Goal: Task Accomplishment & Management: Complete application form

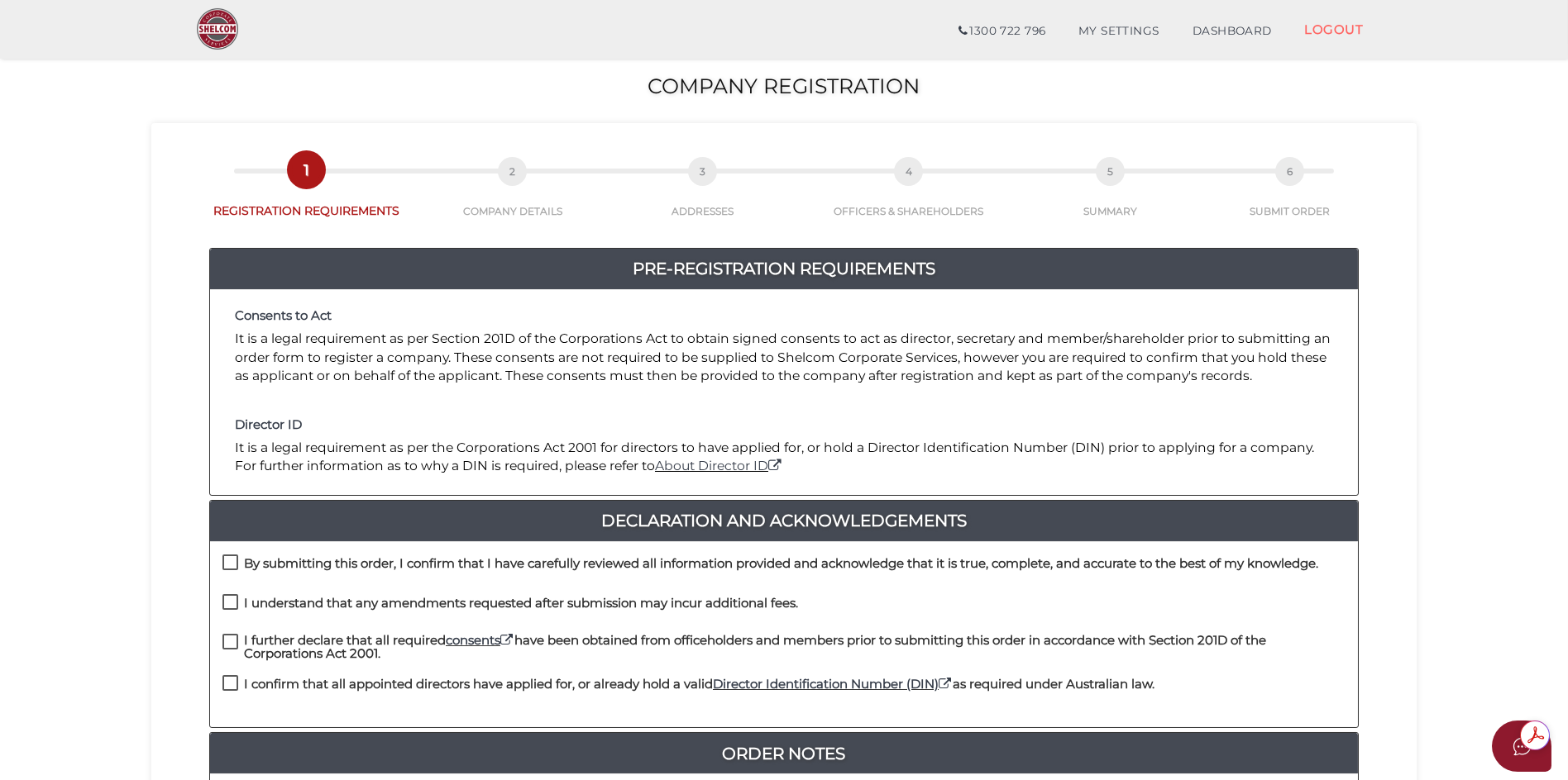
scroll to position [165, 0]
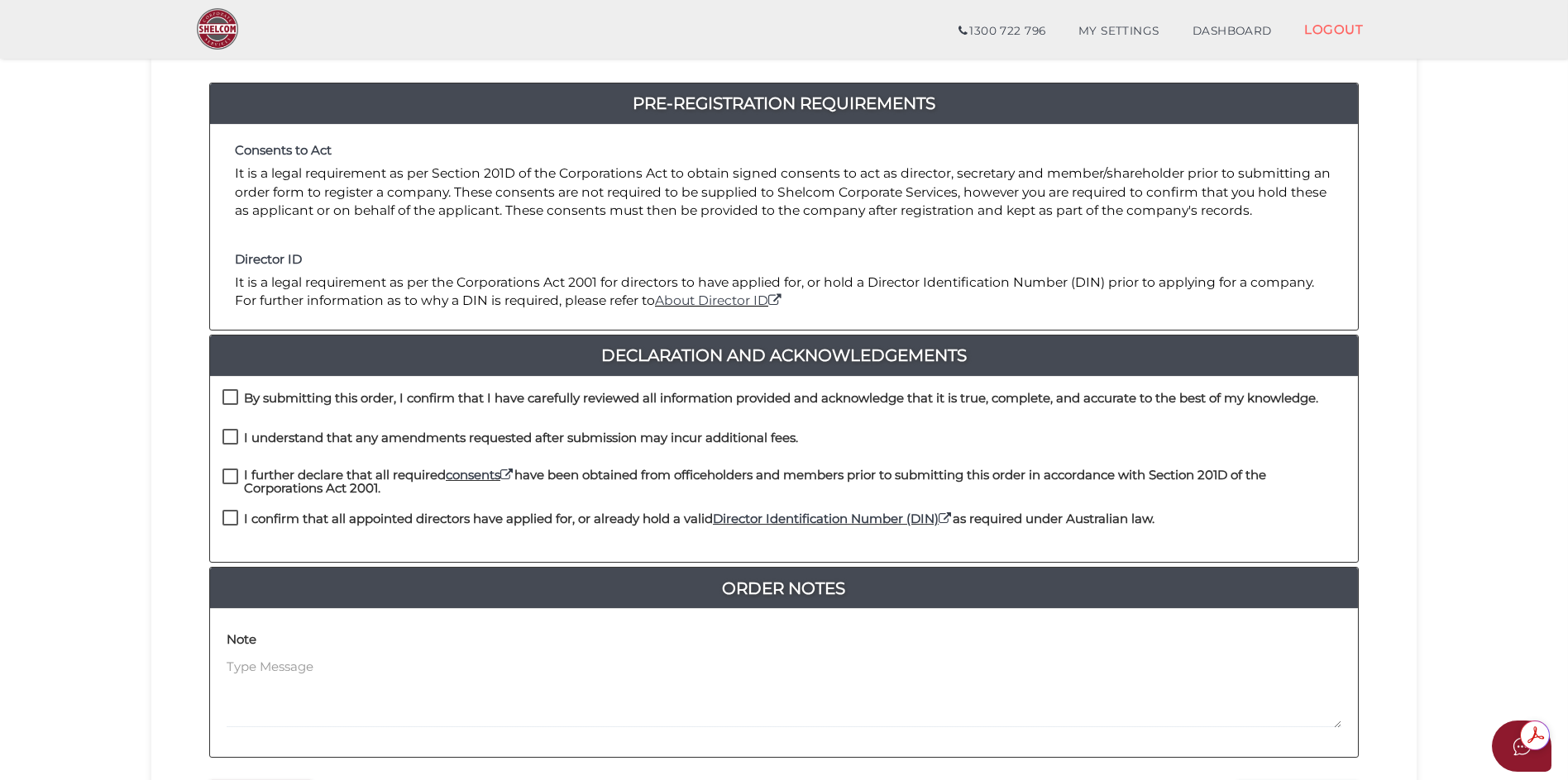
click at [234, 395] on label "By submitting this order, I confirm that I have carefully reviewed all informat…" at bounding box center [770, 401] width 1096 height 20
checkbox input "true"
click at [233, 436] on label "I understand that any amendments requested after submission may incur additiona…" at bounding box center [510, 442] width 575 height 20
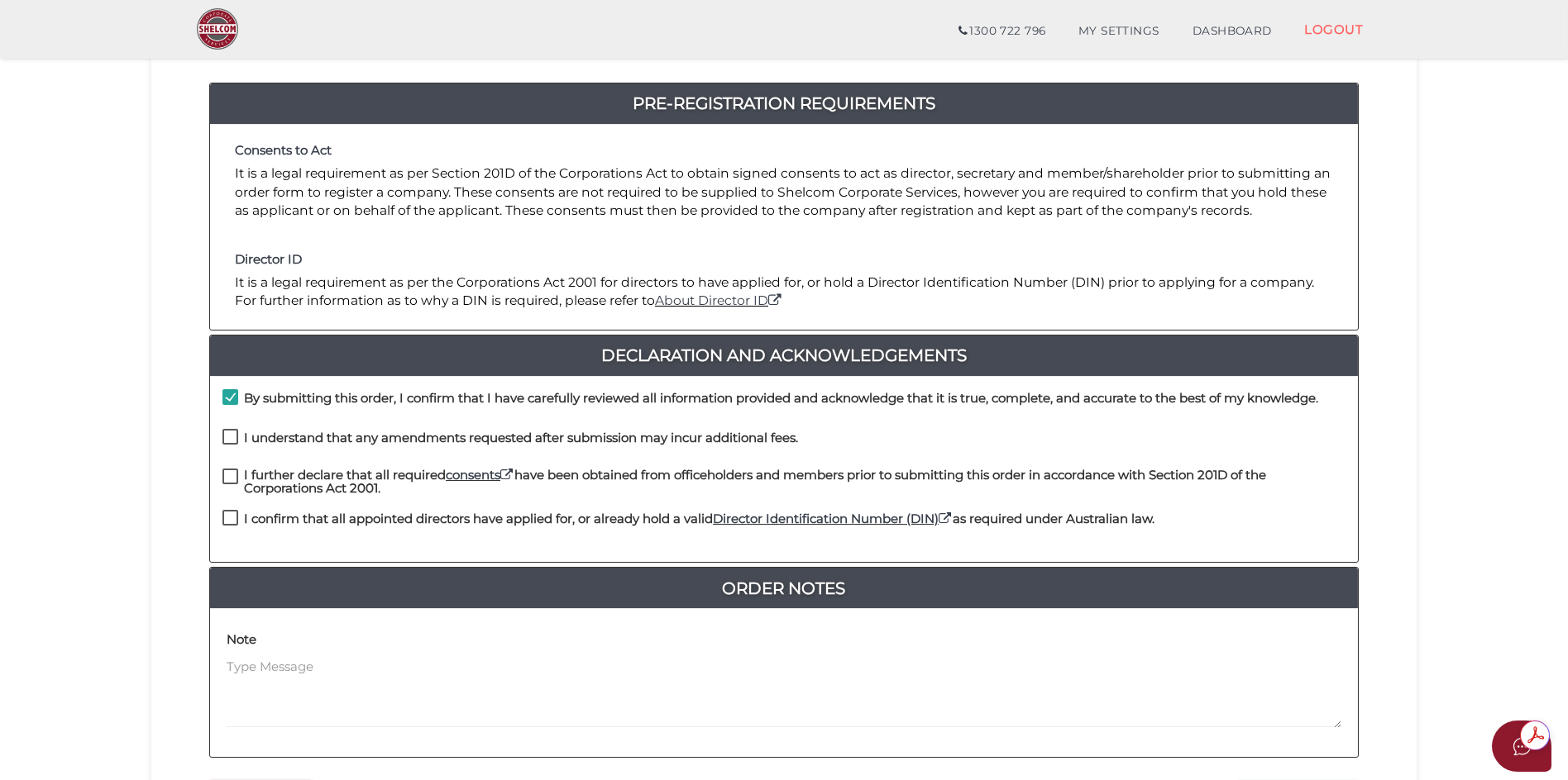
checkbox input "true"
drag, startPoint x: 234, startPoint y: 477, endPoint x: 234, endPoint y: 489, distance: 12.0
click at [234, 478] on label "I further declare that all required consents have been obtained from officehold…" at bounding box center [784, 479] width 1123 height 20
checkbox input "true"
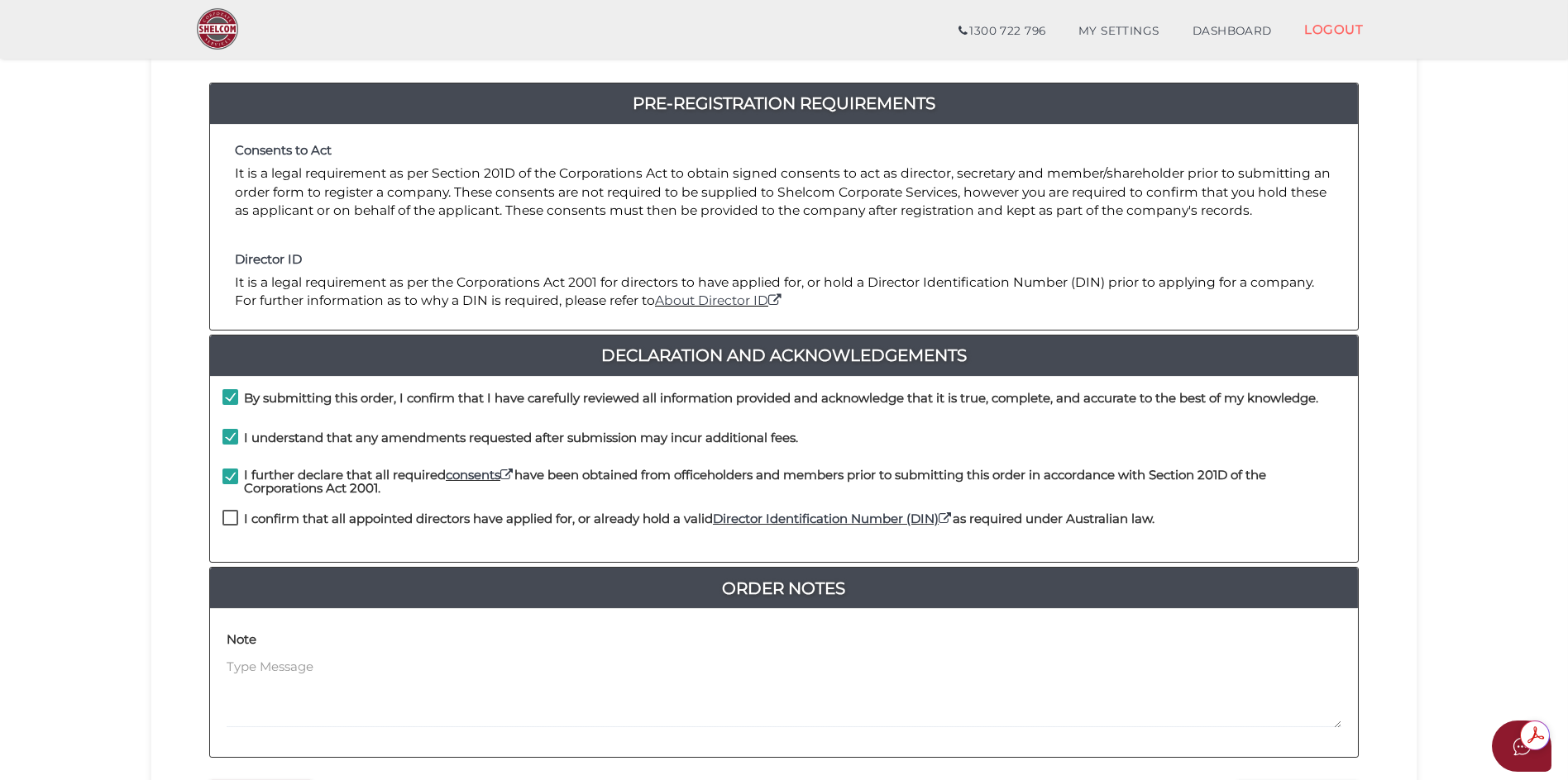
click at [224, 514] on label "I confirm that all appointed directors have applied for, or already hold a vali…" at bounding box center [688, 523] width 932 height 20
checkbox input "true"
